Goal: Find specific page/section: Find specific page/section

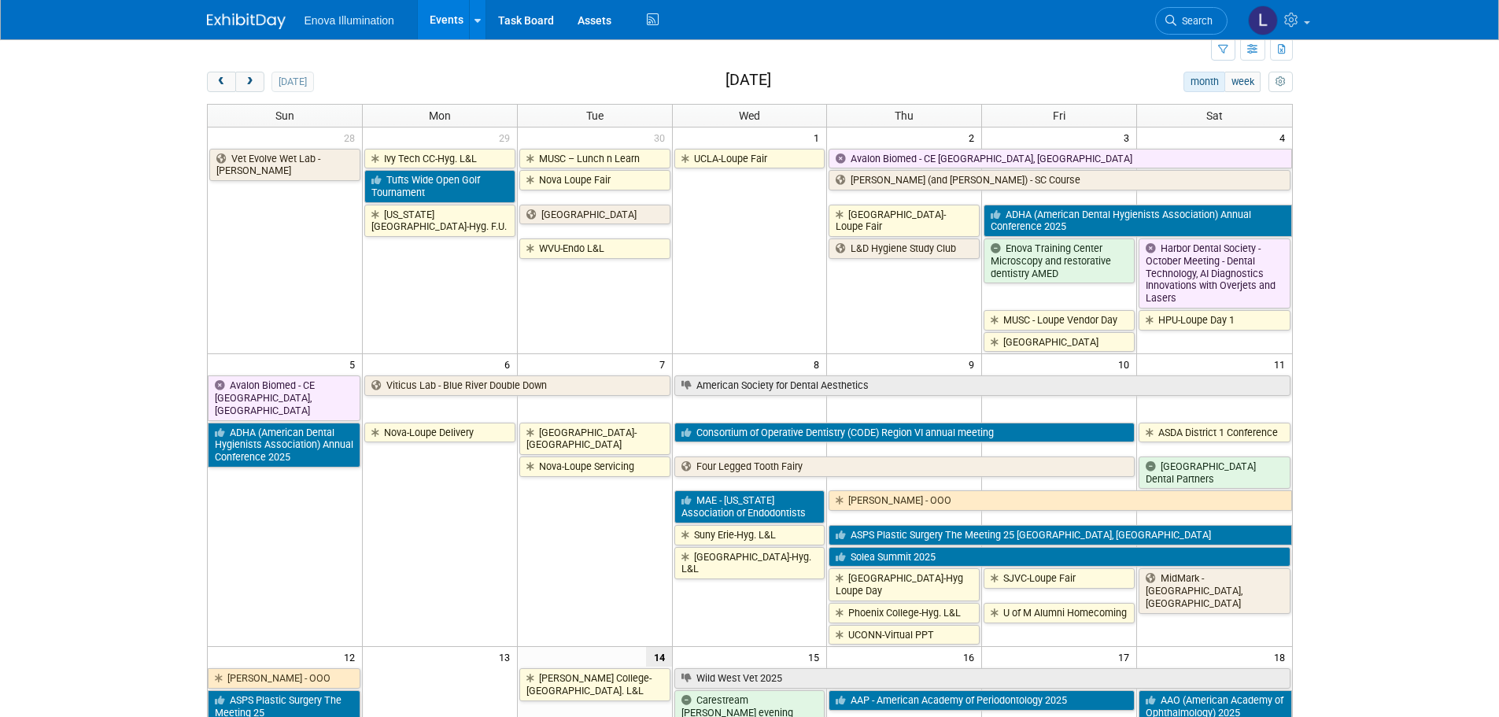
scroll to position [315, 0]
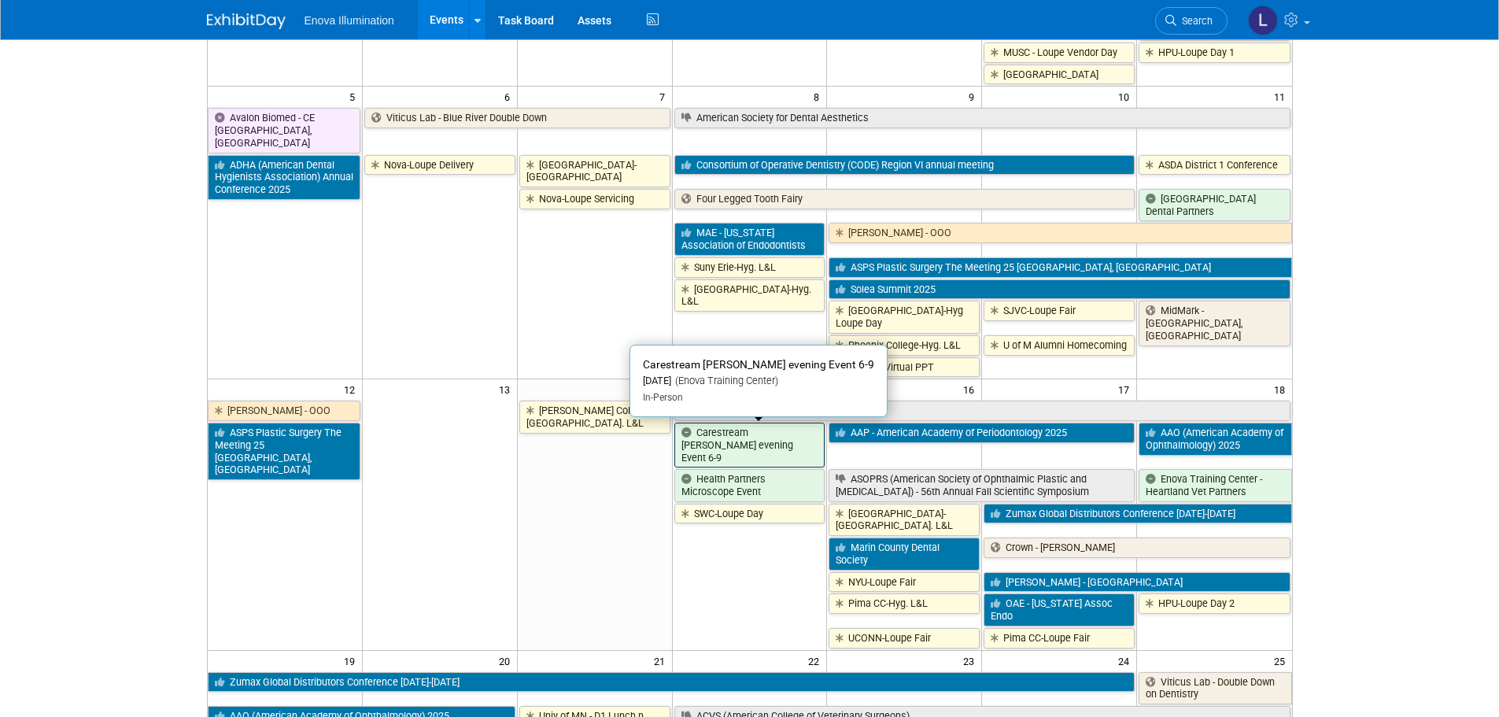
click at [752, 445] on link "Carestream [PERSON_NAME] evening Event 6-9" at bounding box center [749, 445] width 151 height 45
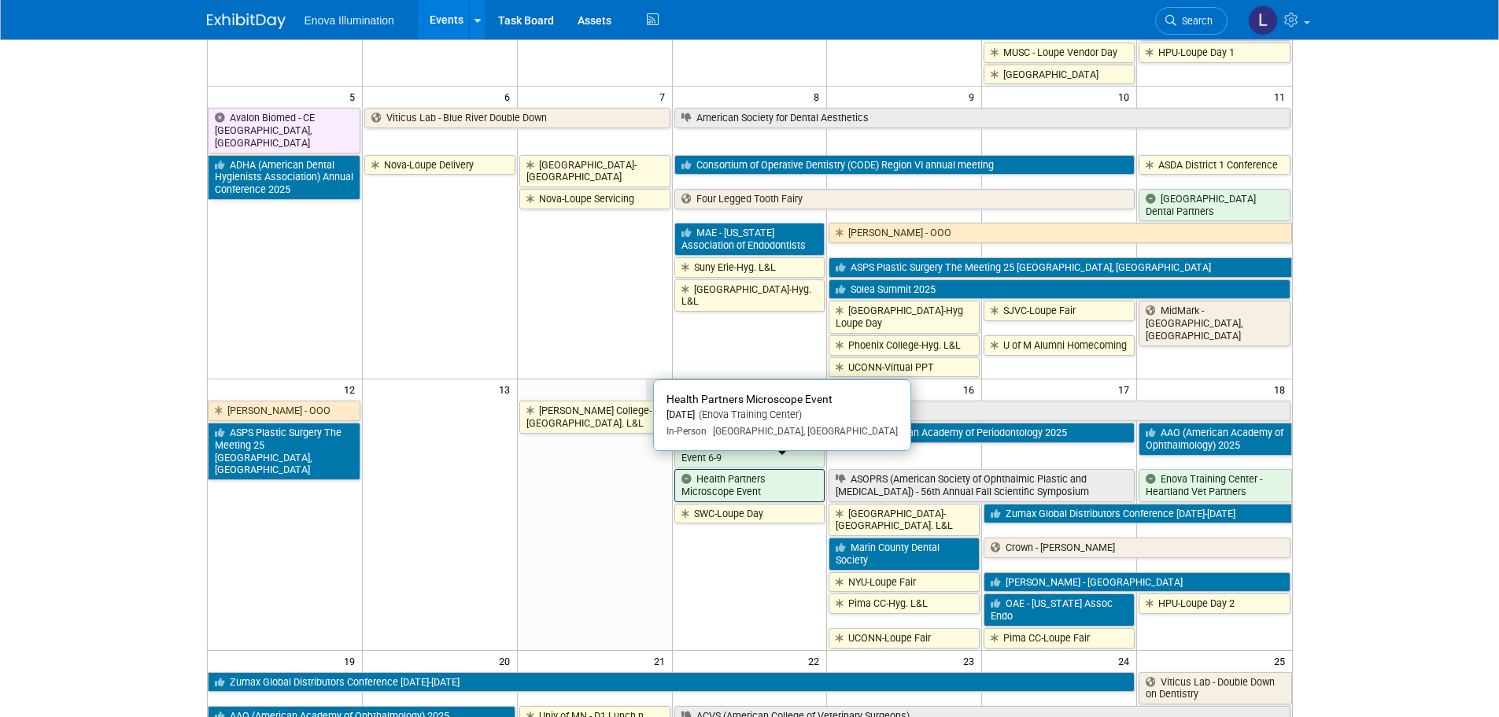
click at [759, 469] on link "Health Partners Microscope Event" at bounding box center [749, 485] width 151 height 32
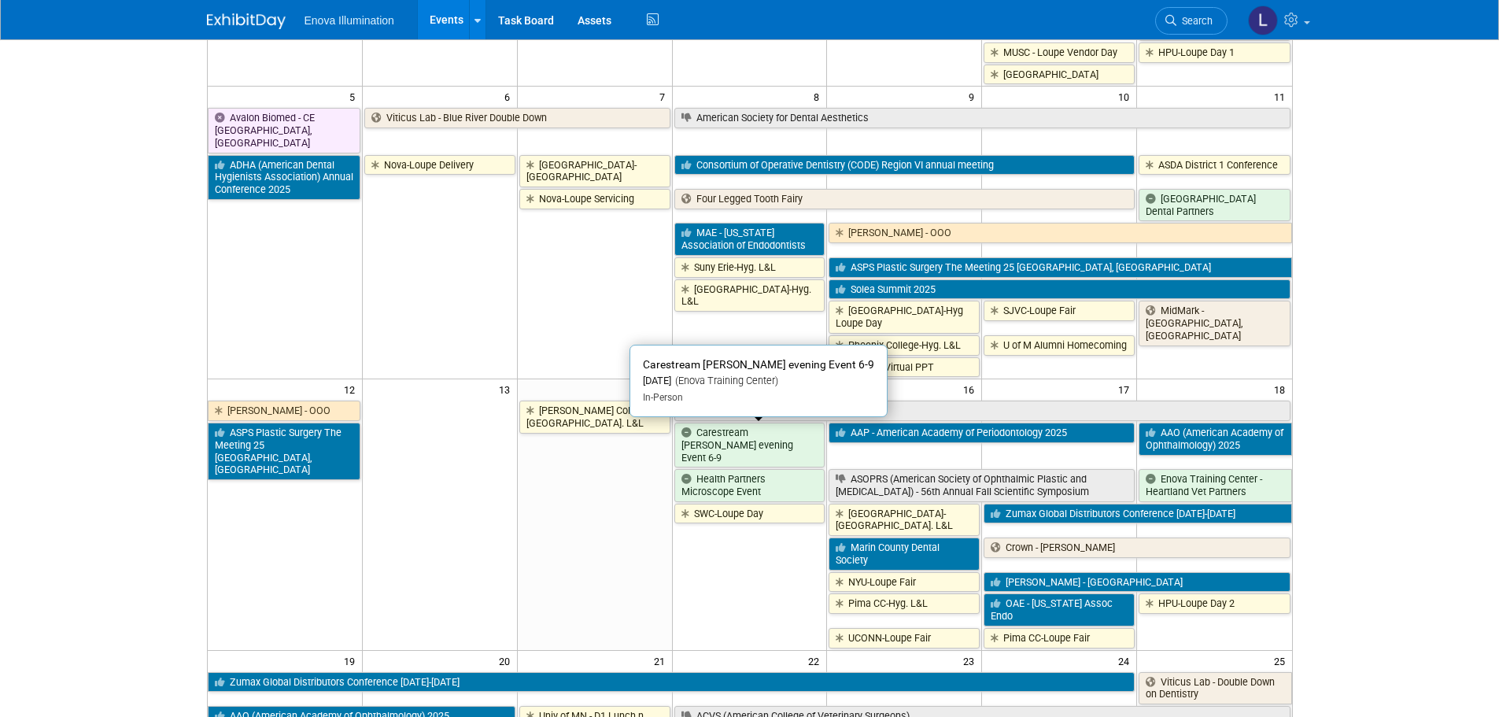
click at [714, 448] on link "Carestream [PERSON_NAME] evening Event 6-9" at bounding box center [749, 445] width 151 height 45
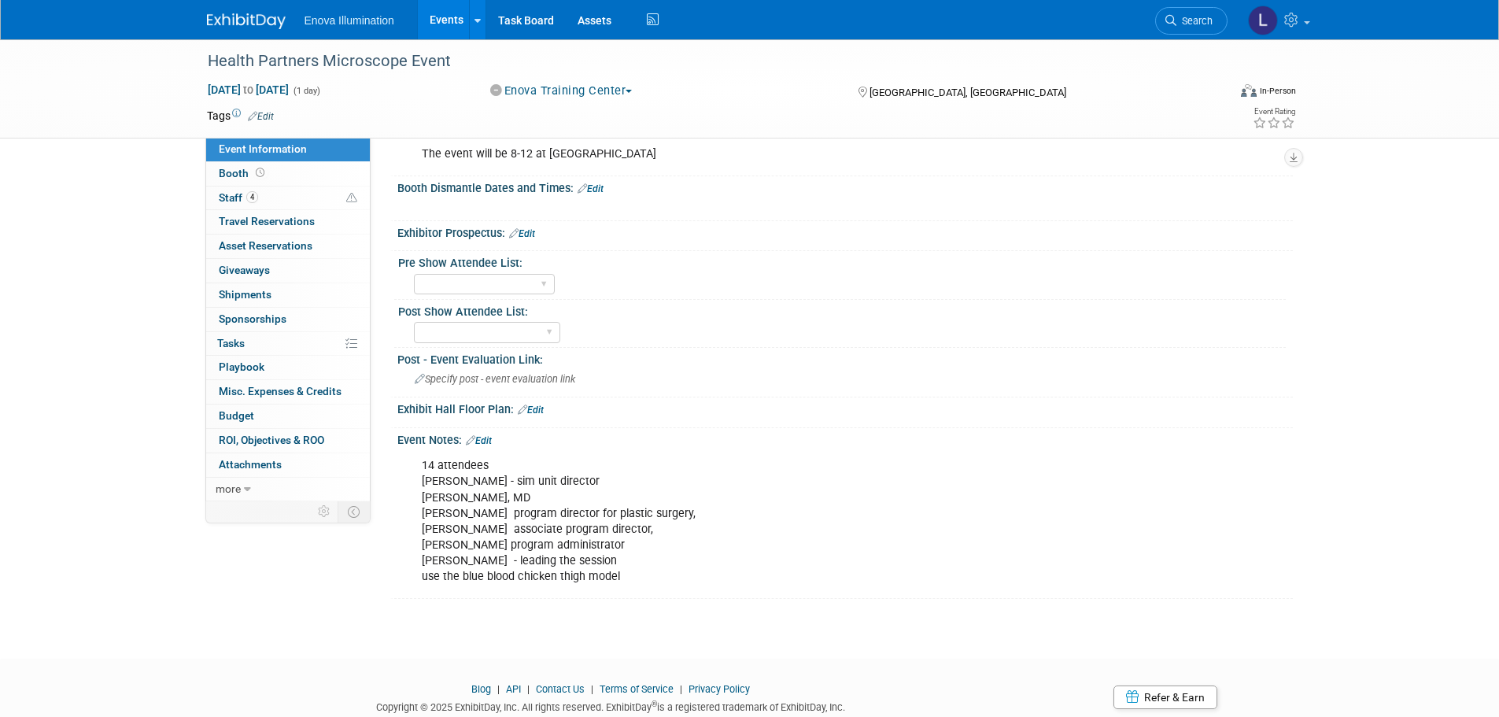
scroll to position [393, 0]
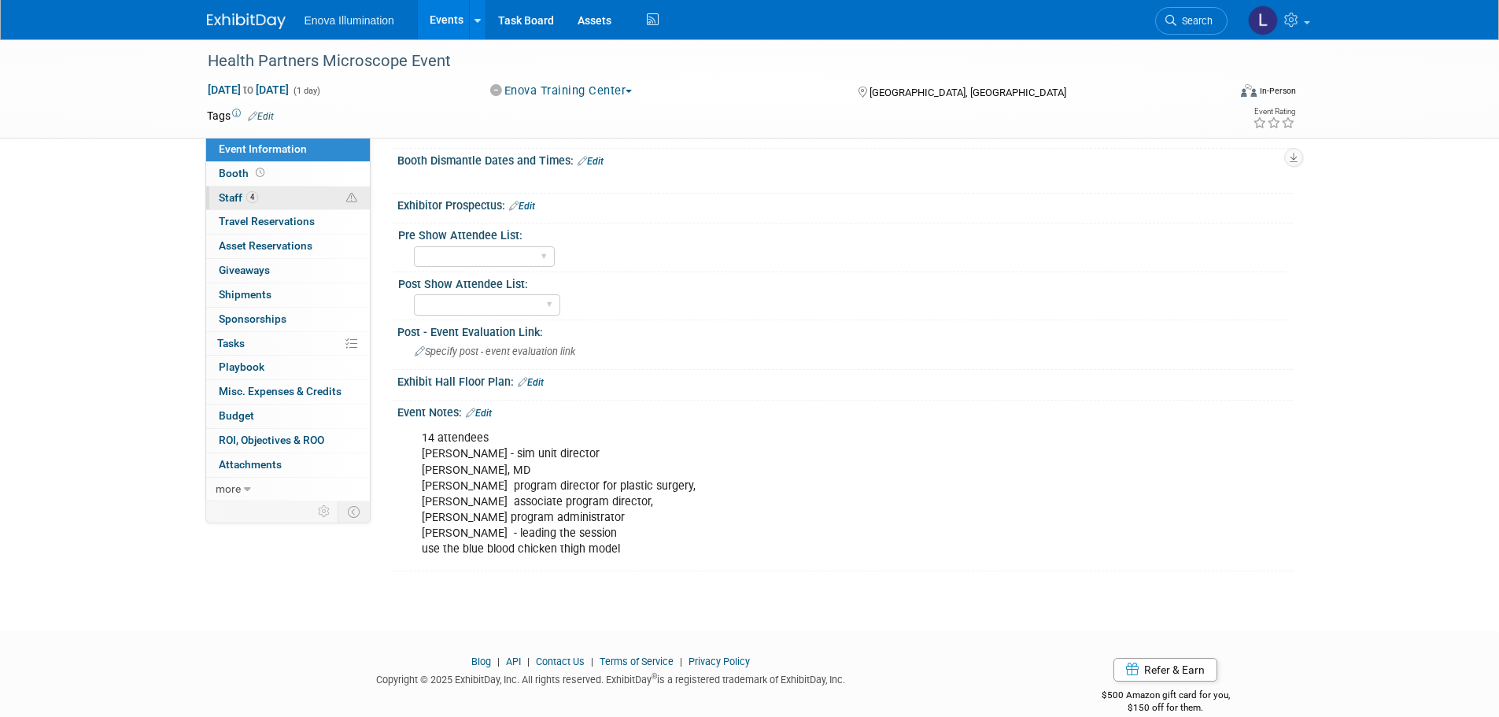
click at [254, 198] on span "4" at bounding box center [252, 197] width 12 height 12
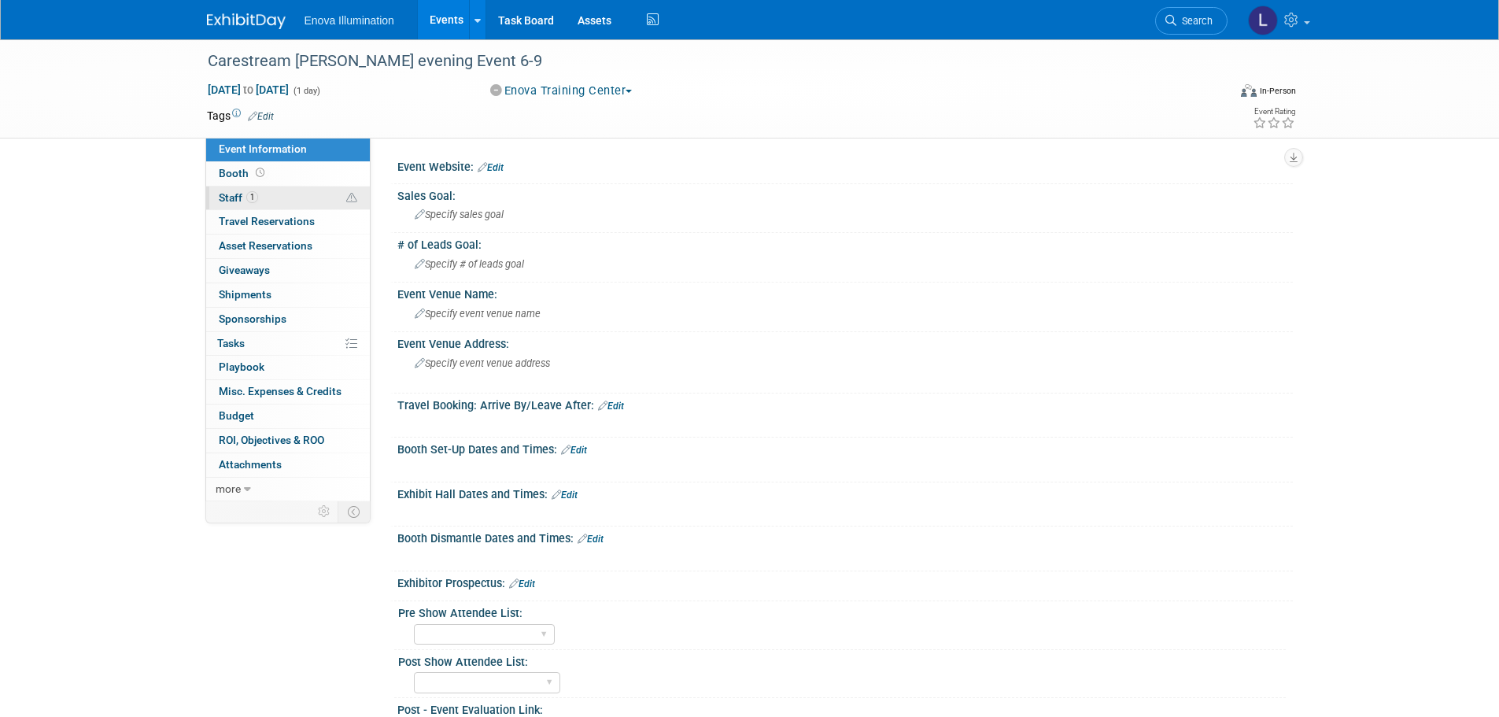
click at [257, 190] on link "1 Staff 1" at bounding box center [288, 198] width 164 height 24
